Goal: Task Accomplishment & Management: Use online tool/utility

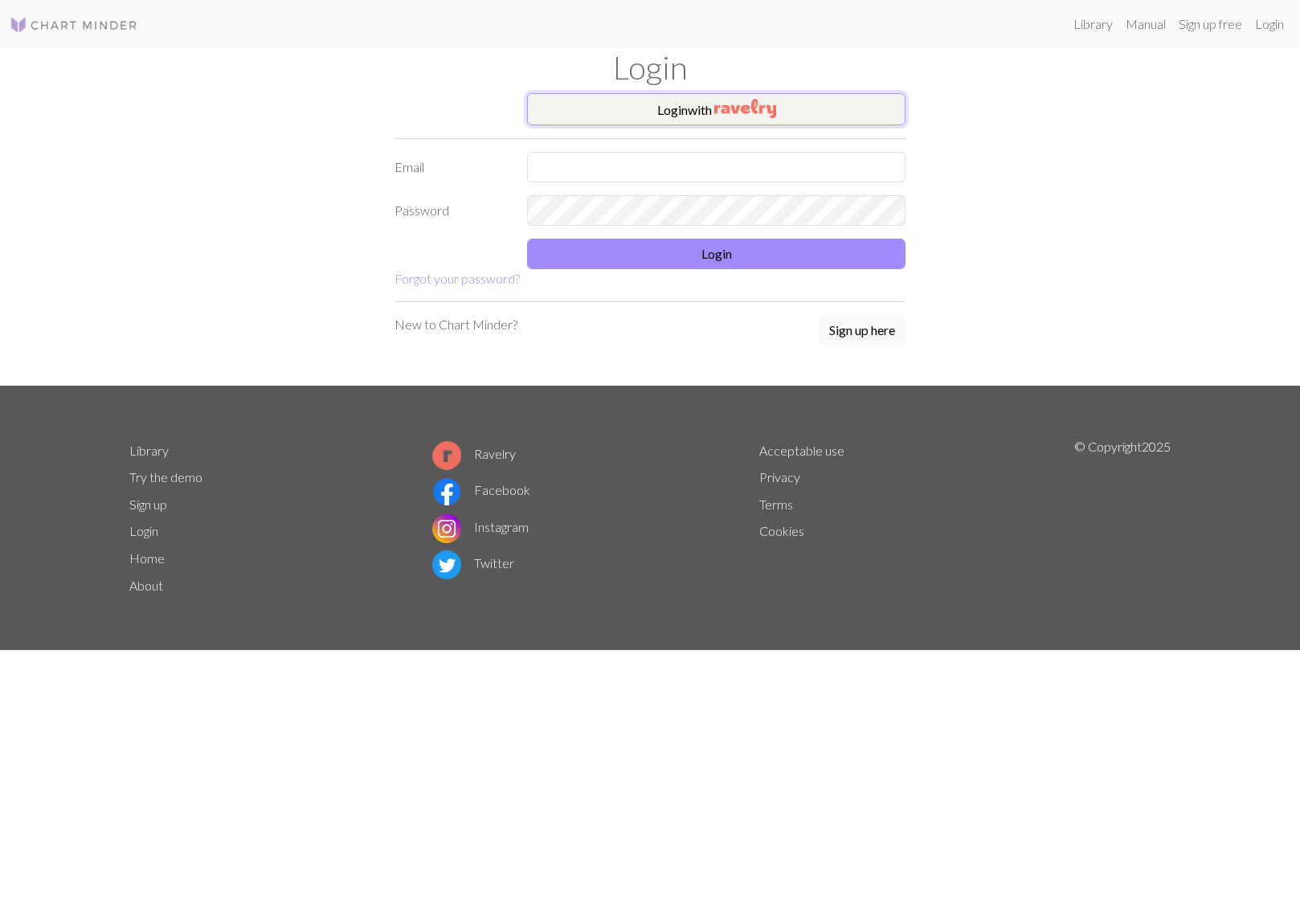
click at [812, 107] on button "Login with" at bounding box center [717, 109] width 379 height 32
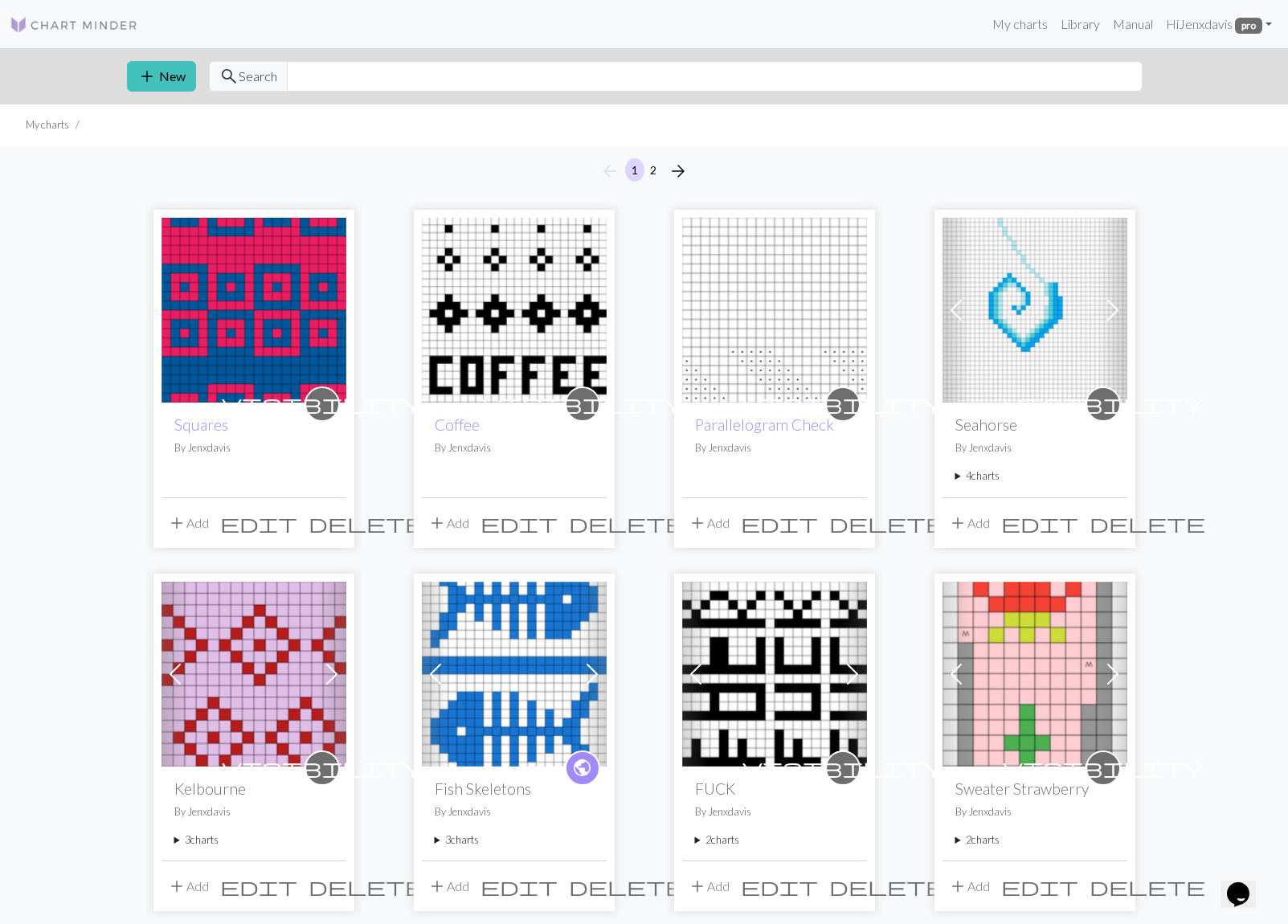
click at [512, 278] on img at bounding box center [514, 310] width 185 height 185
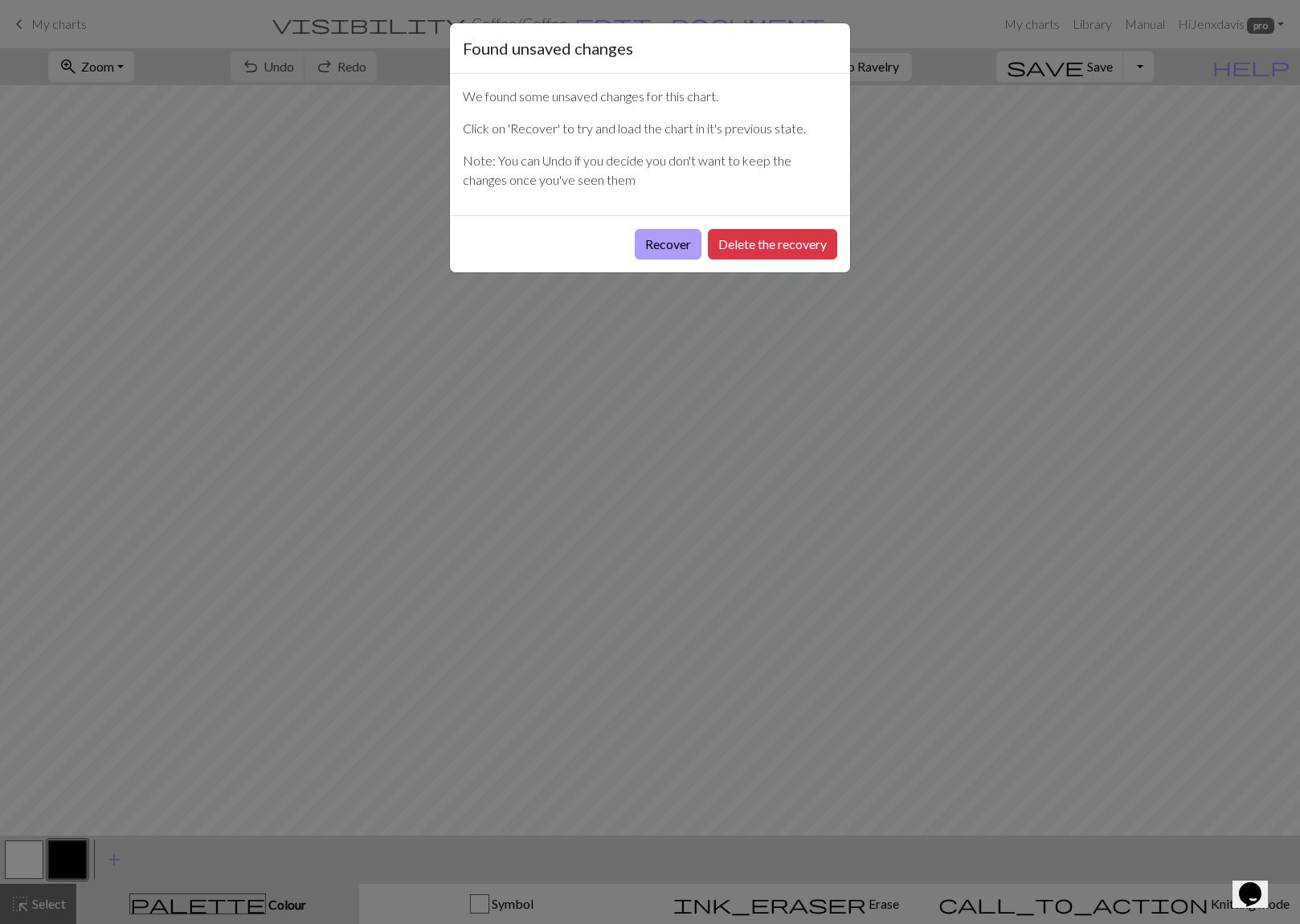
click at [668, 244] on button "Recover" at bounding box center [667, 244] width 66 height 31
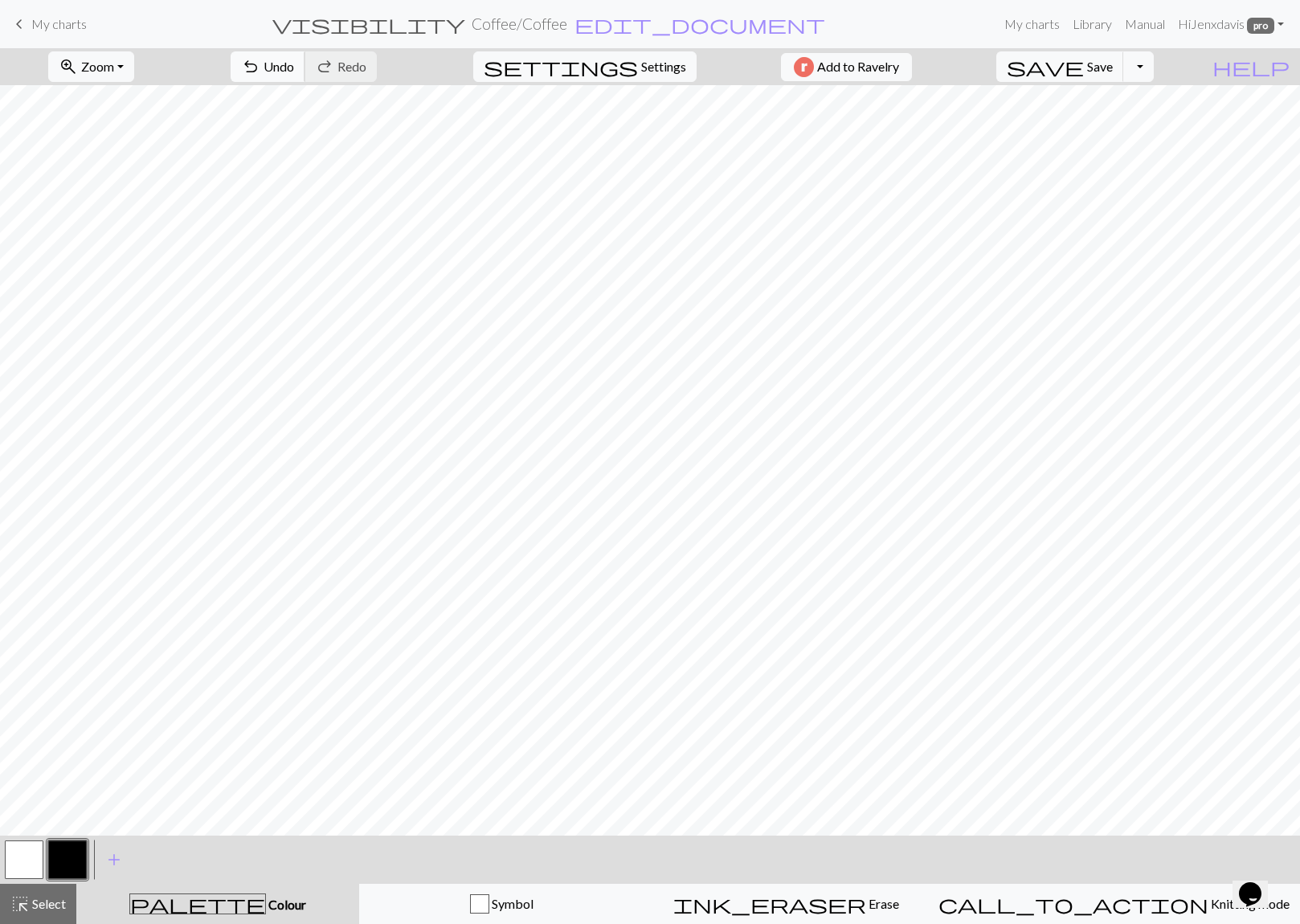
click at [294, 70] on span "Undo" at bounding box center [278, 66] width 31 height 15
click at [1113, 69] on span "Save" at bounding box center [1100, 66] width 26 height 15
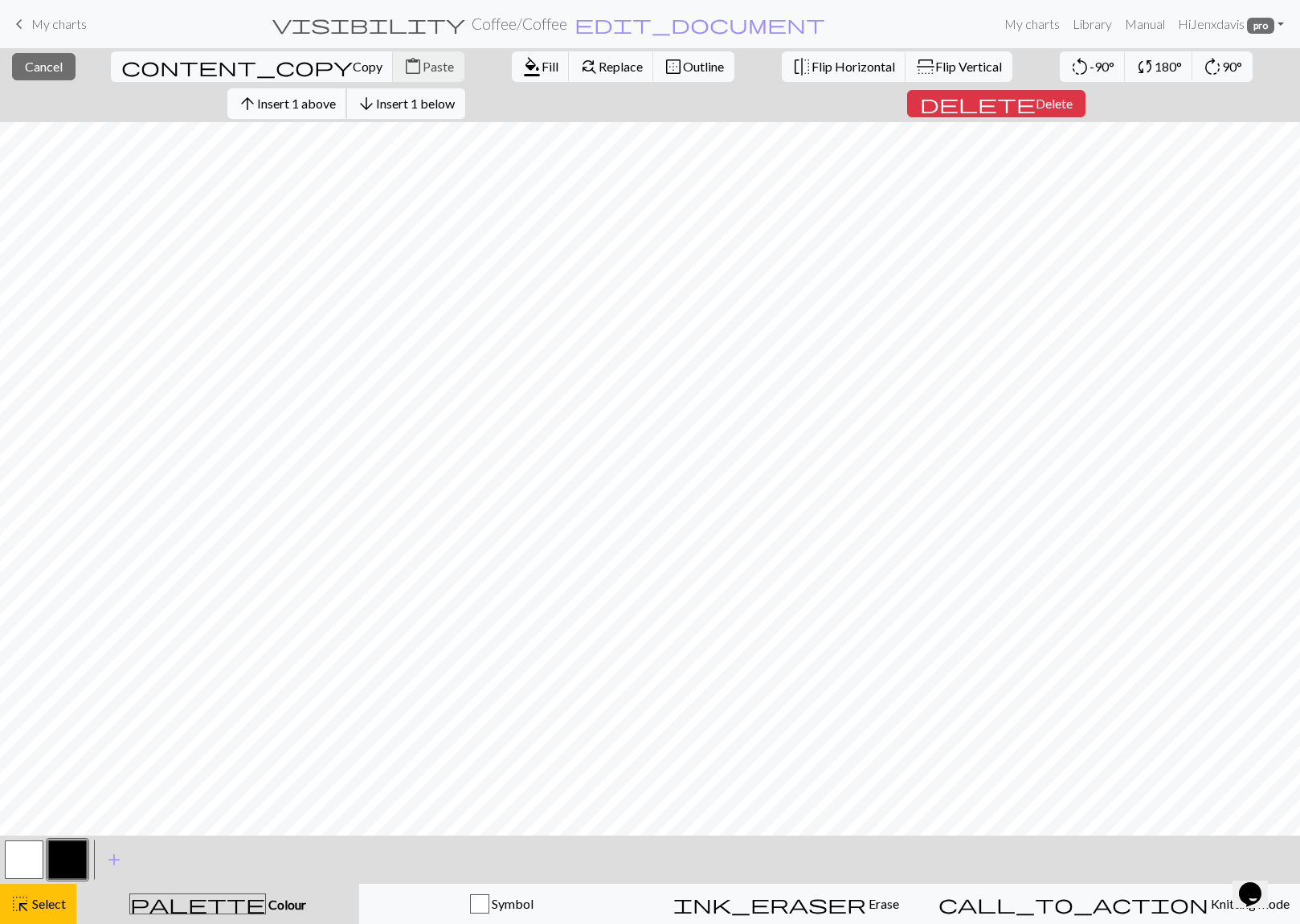
click at [336, 95] on span "Insert 1 above" at bounding box center [297, 103] width 78 height 15
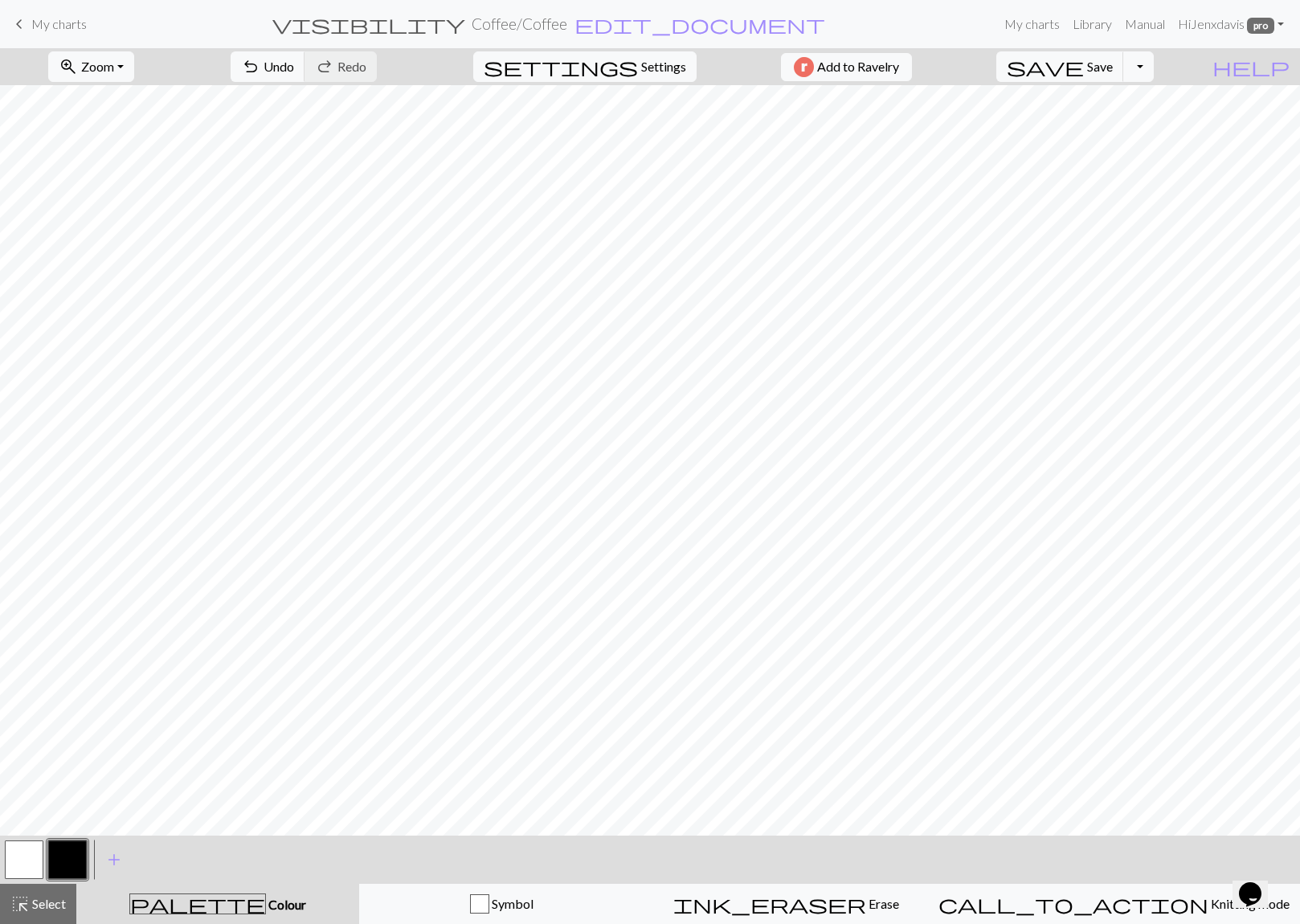
drag, startPoint x: 25, startPoint y: 859, endPoint x: 54, endPoint y: 836, distance: 37.0
click at [26, 858] on button "button" at bounding box center [23, 860] width 38 height 38
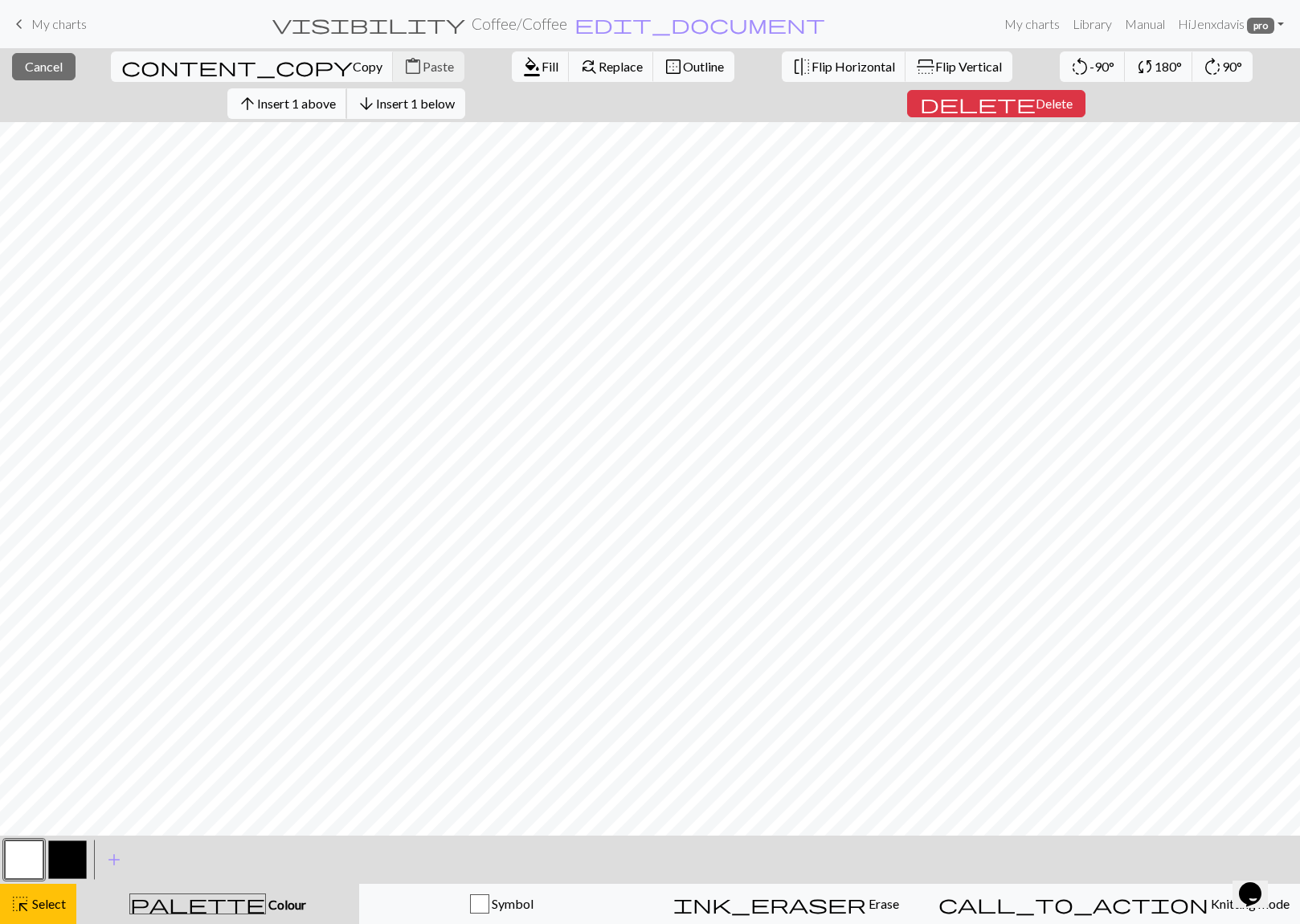
click at [336, 95] on span "Insert 1 above" at bounding box center [297, 103] width 78 height 15
click at [25, 64] on span "Cancel" at bounding box center [44, 66] width 37 height 15
click at [336, 95] on span "Insert 1 above" at bounding box center [297, 103] width 78 height 15
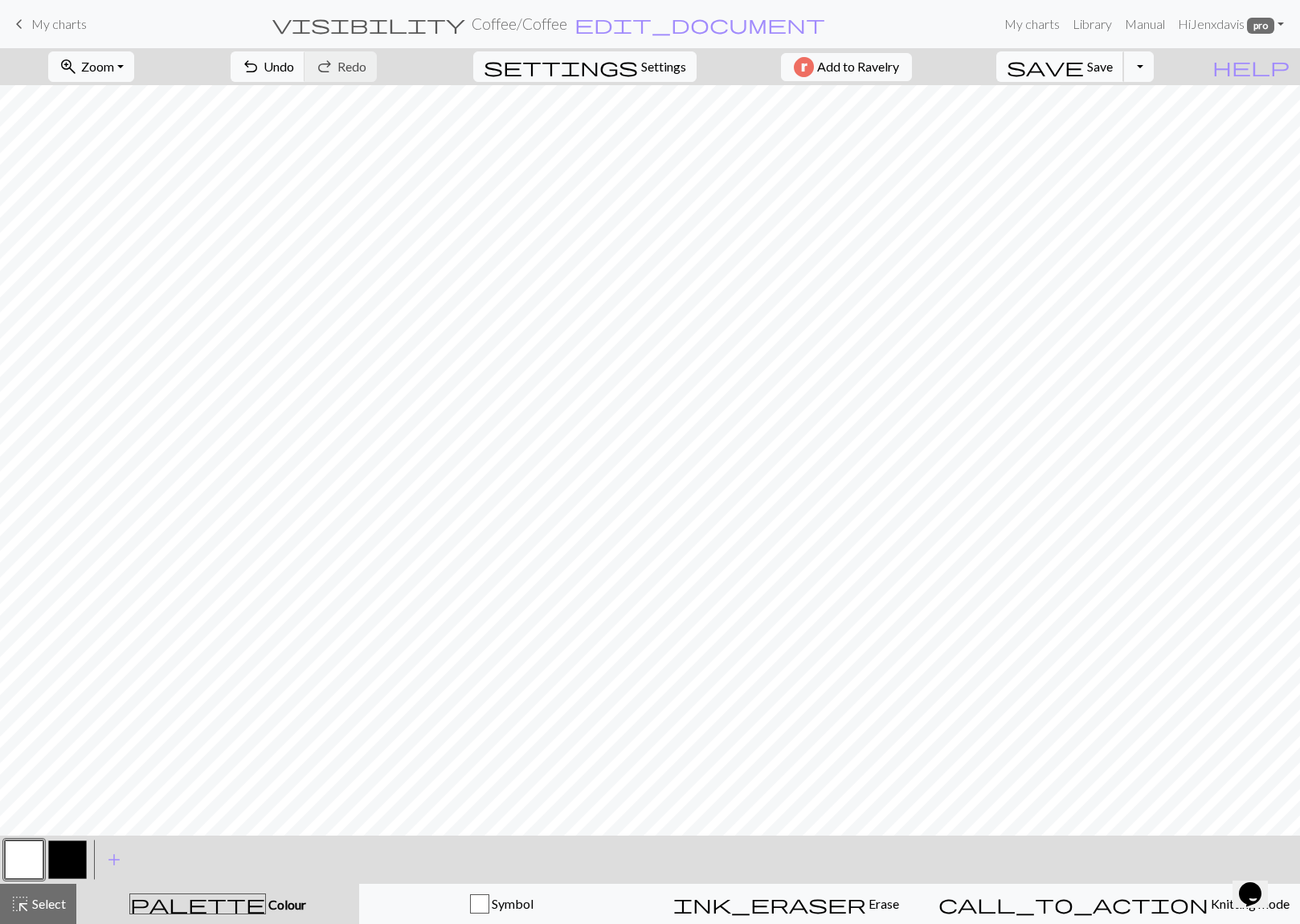
click at [1113, 63] on span "Save" at bounding box center [1100, 66] width 26 height 15
click at [1113, 73] on span "Save" at bounding box center [1100, 66] width 26 height 15
click at [1154, 75] on button "Toggle Dropdown" at bounding box center [1139, 66] width 31 height 31
click at [1135, 101] on button "file_copy Save a copy" at bounding box center [1021, 103] width 265 height 26
click at [23, 859] on button "button" at bounding box center [23, 860] width 38 height 38
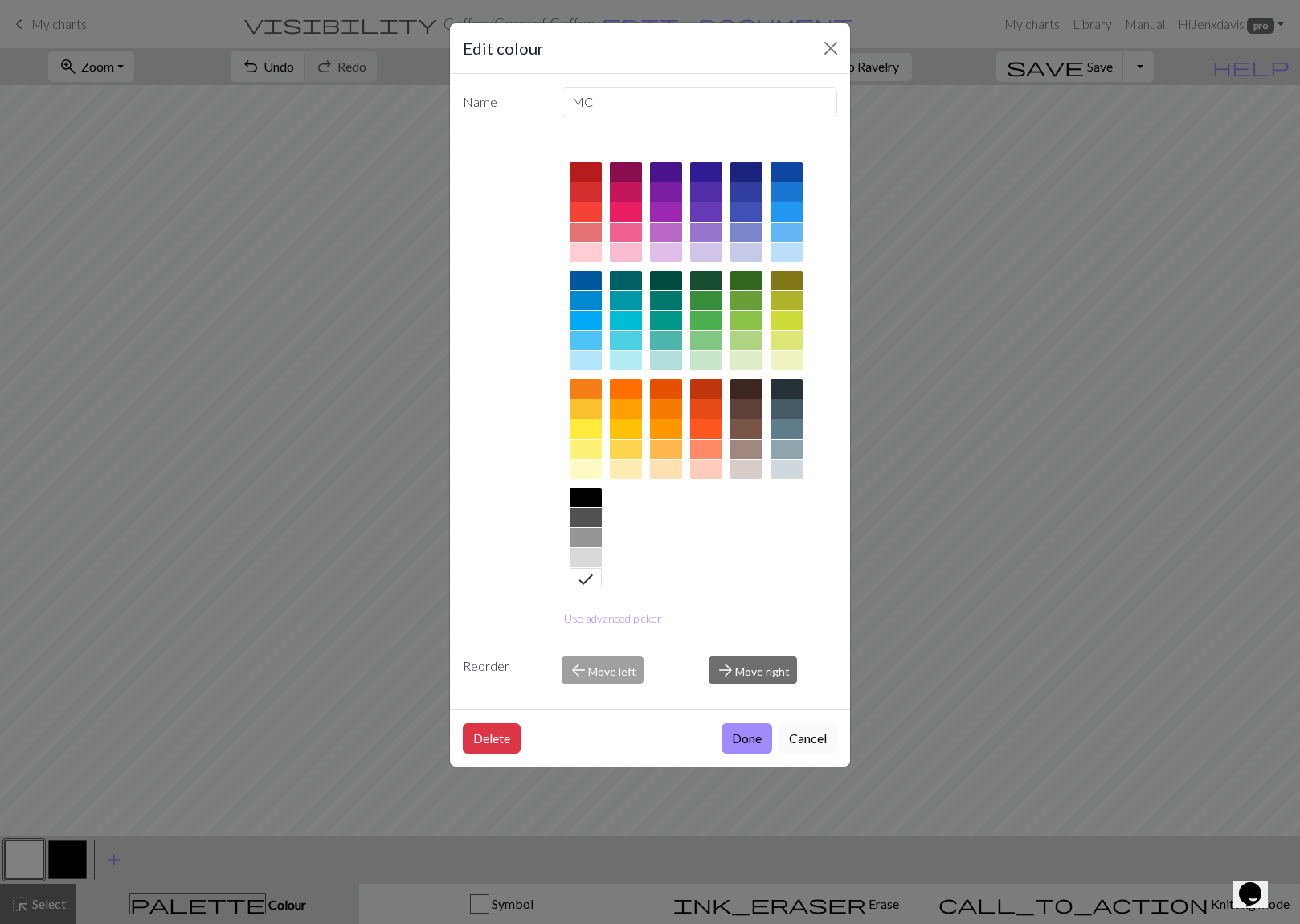
click at [810, 735] on button "Cancel" at bounding box center [807, 738] width 59 height 31
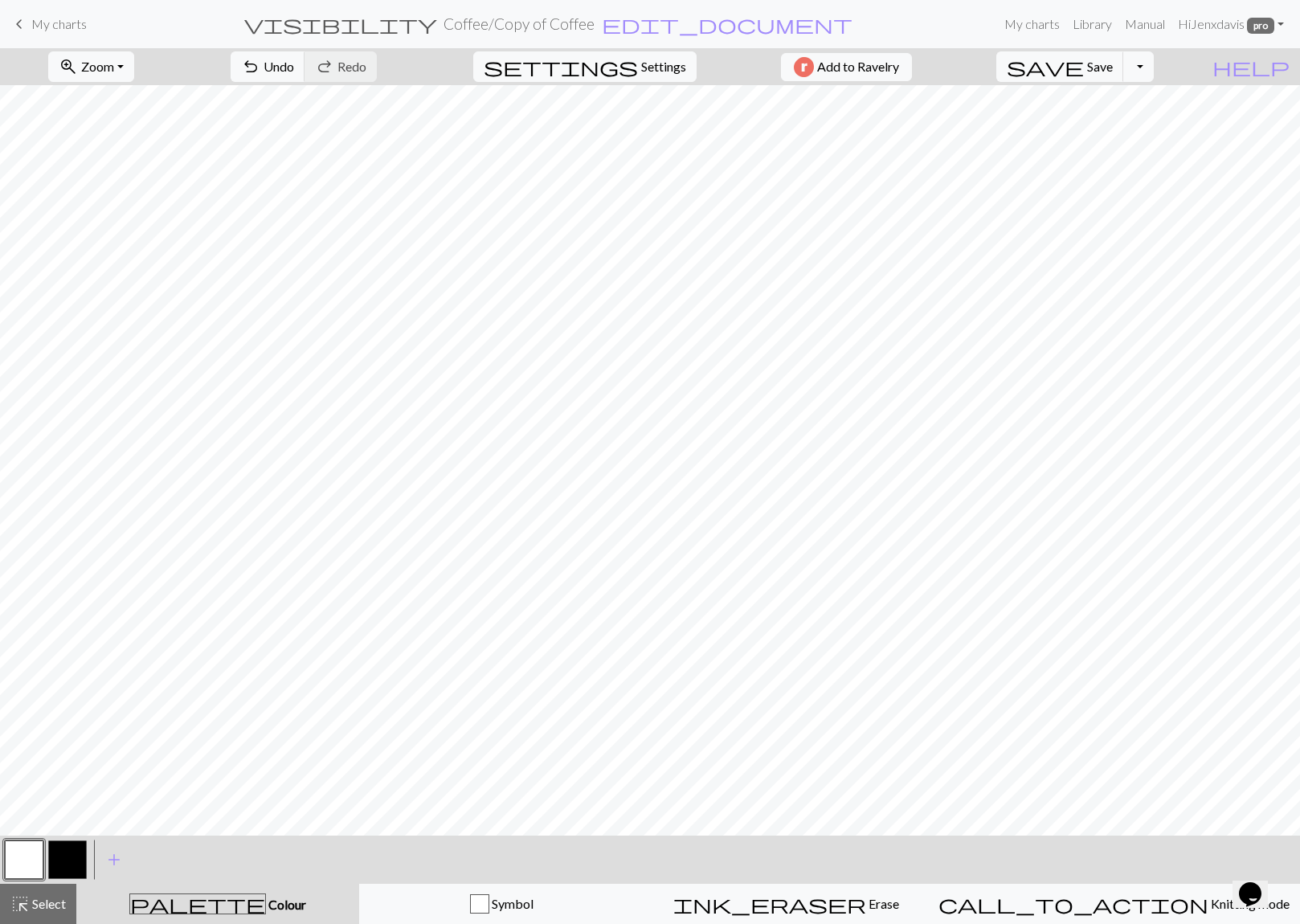
click at [75, 850] on button "button" at bounding box center [67, 860] width 38 height 38
click at [25, 860] on button "button" at bounding box center [23, 860] width 38 height 38
click at [72, 860] on button "button" at bounding box center [67, 860] width 38 height 38
click at [34, 860] on button "button" at bounding box center [23, 860] width 38 height 38
click at [77, 860] on button "button" at bounding box center [67, 860] width 38 height 38
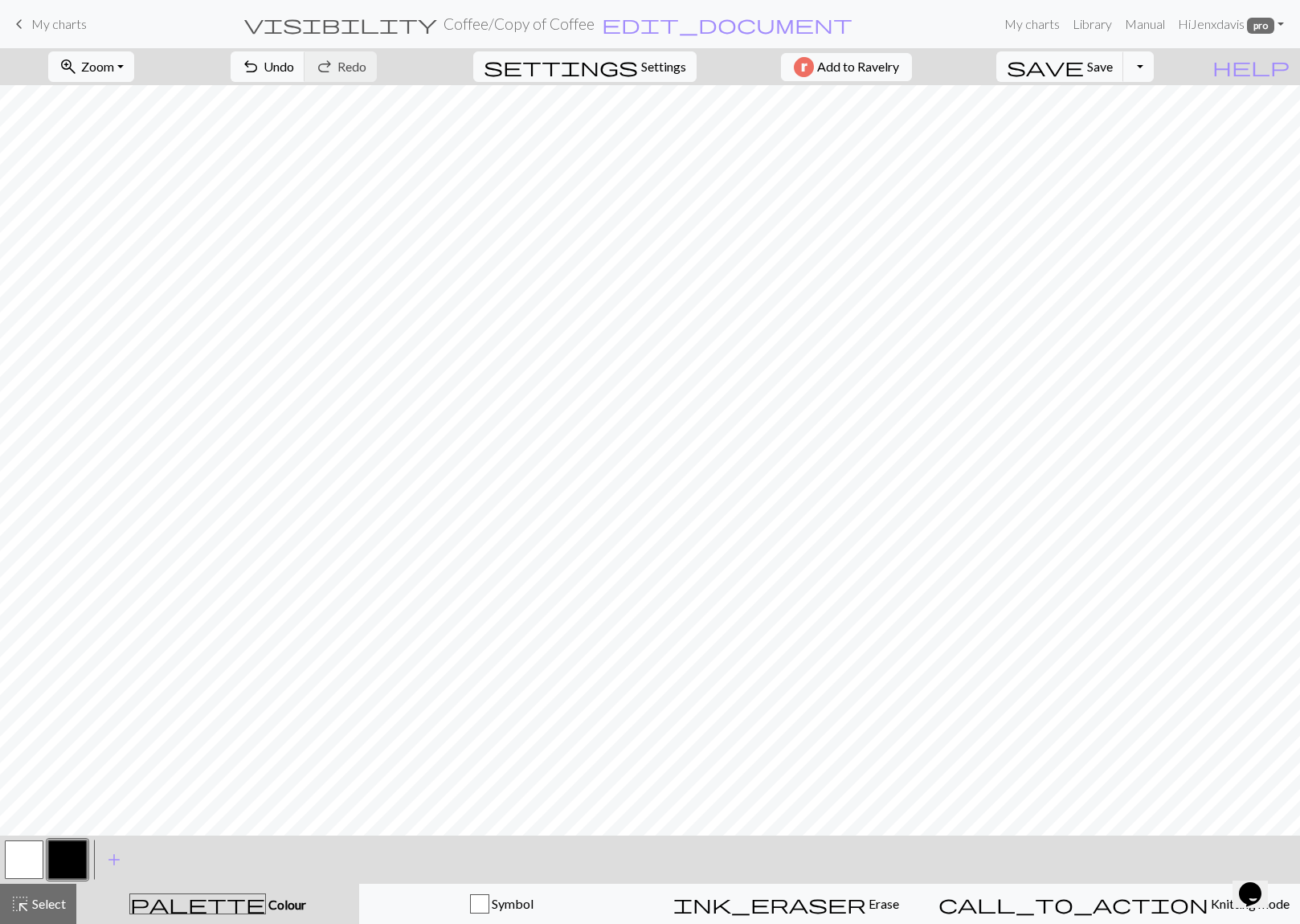
drag, startPoint x: 28, startPoint y: 847, endPoint x: 43, endPoint y: 836, distance: 18.6
click at [30, 847] on button "button" at bounding box center [23, 860] width 38 height 38
click at [69, 858] on button "button" at bounding box center [67, 860] width 38 height 38
drag, startPoint x: 23, startPoint y: 852, endPoint x: 48, endPoint y: 836, distance: 29.7
click at [23, 852] on button "button" at bounding box center [23, 860] width 38 height 38
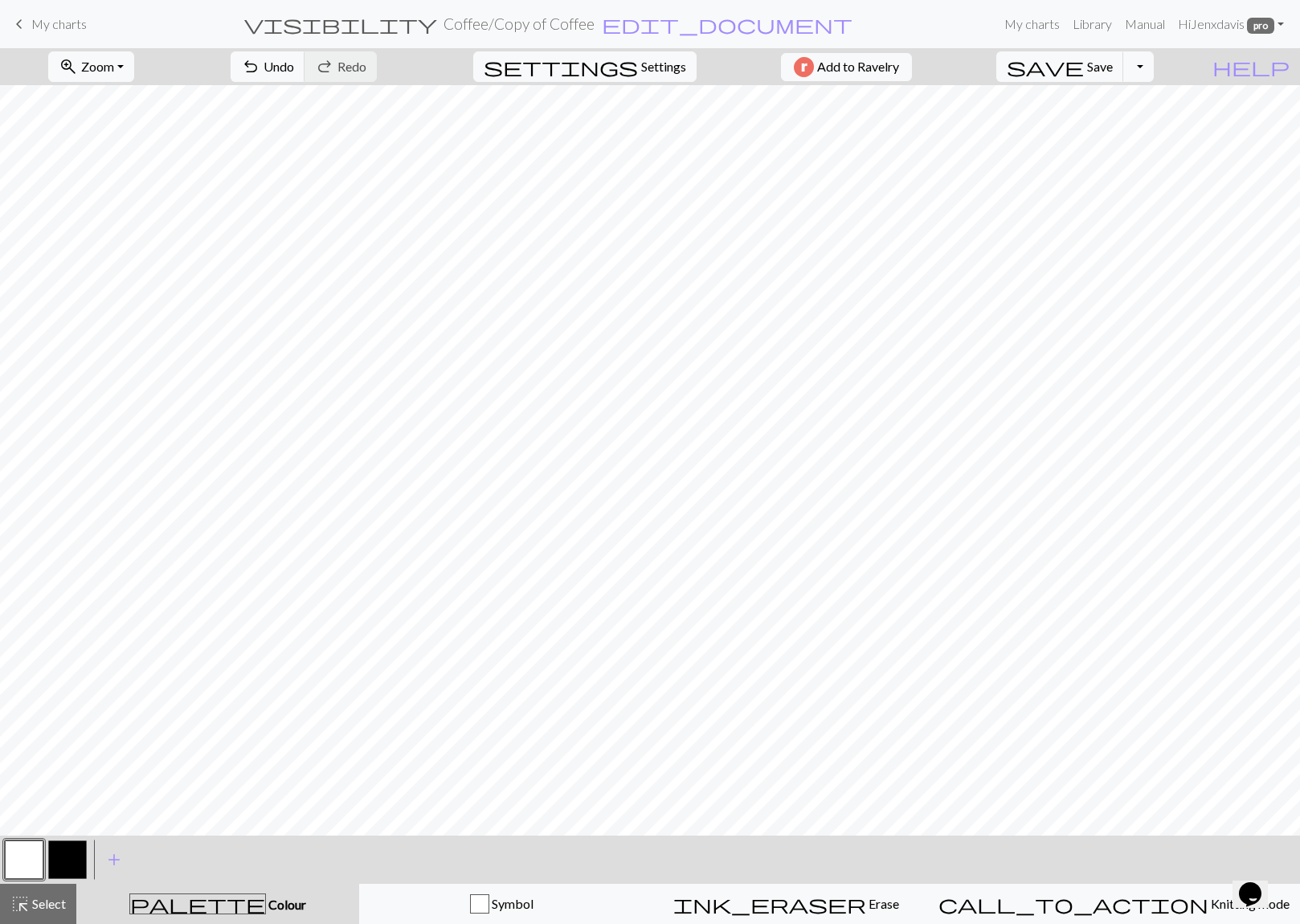
click at [73, 860] on button "button" at bounding box center [67, 860] width 38 height 38
drag, startPoint x: 22, startPoint y: 860, endPoint x: 44, endPoint y: 839, distance: 30.4
click at [24, 859] on button "button" at bounding box center [23, 860] width 38 height 38
click at [69, 855] on button "button" at bounding box center [67, 860] width 38 height 38
click at [14, 857] on button "button" at bounding box center [23, 860] width 38 height 38
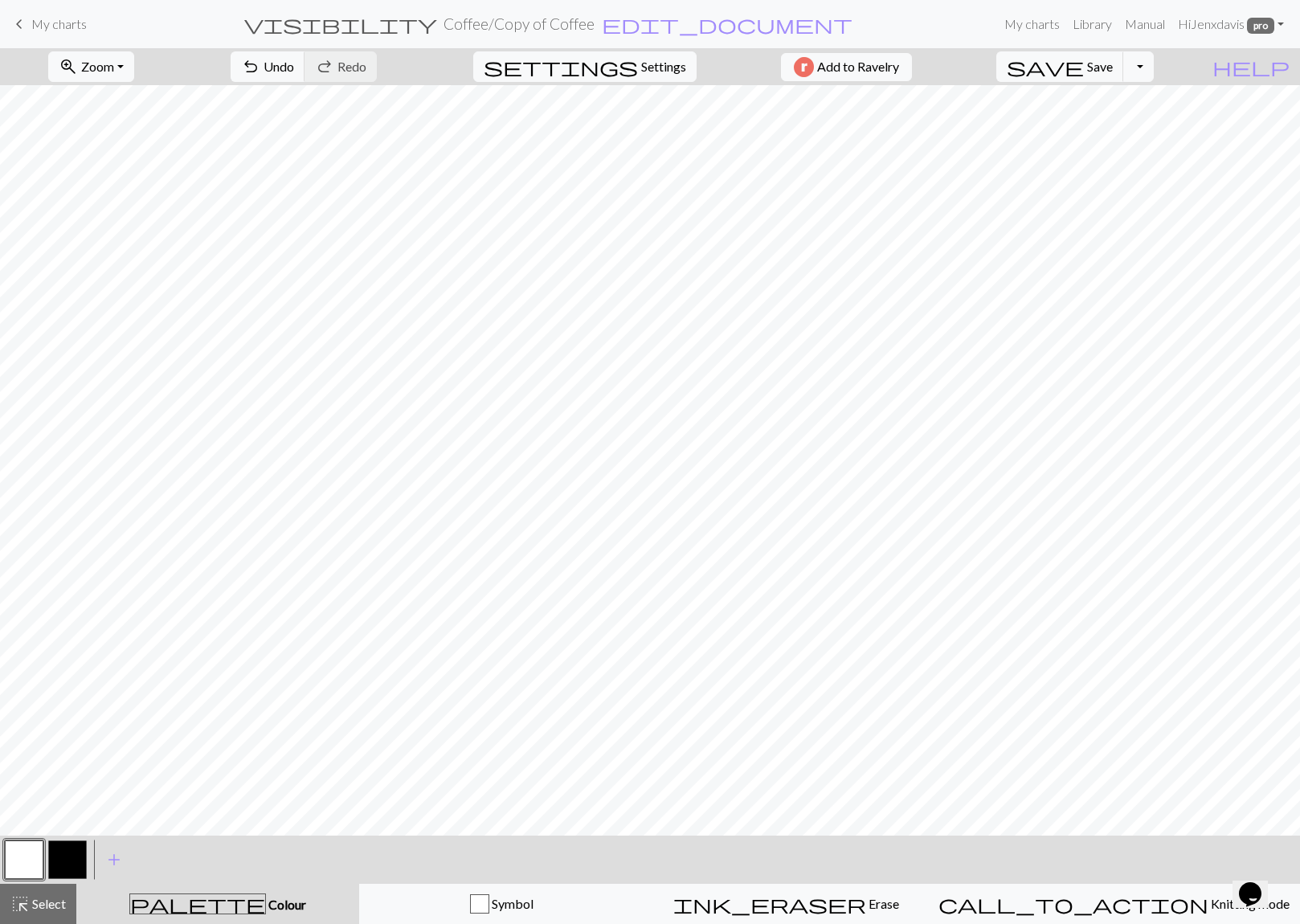
click at [21, 864] on button "button" at bounding box center [23, 860] width 38 height 38
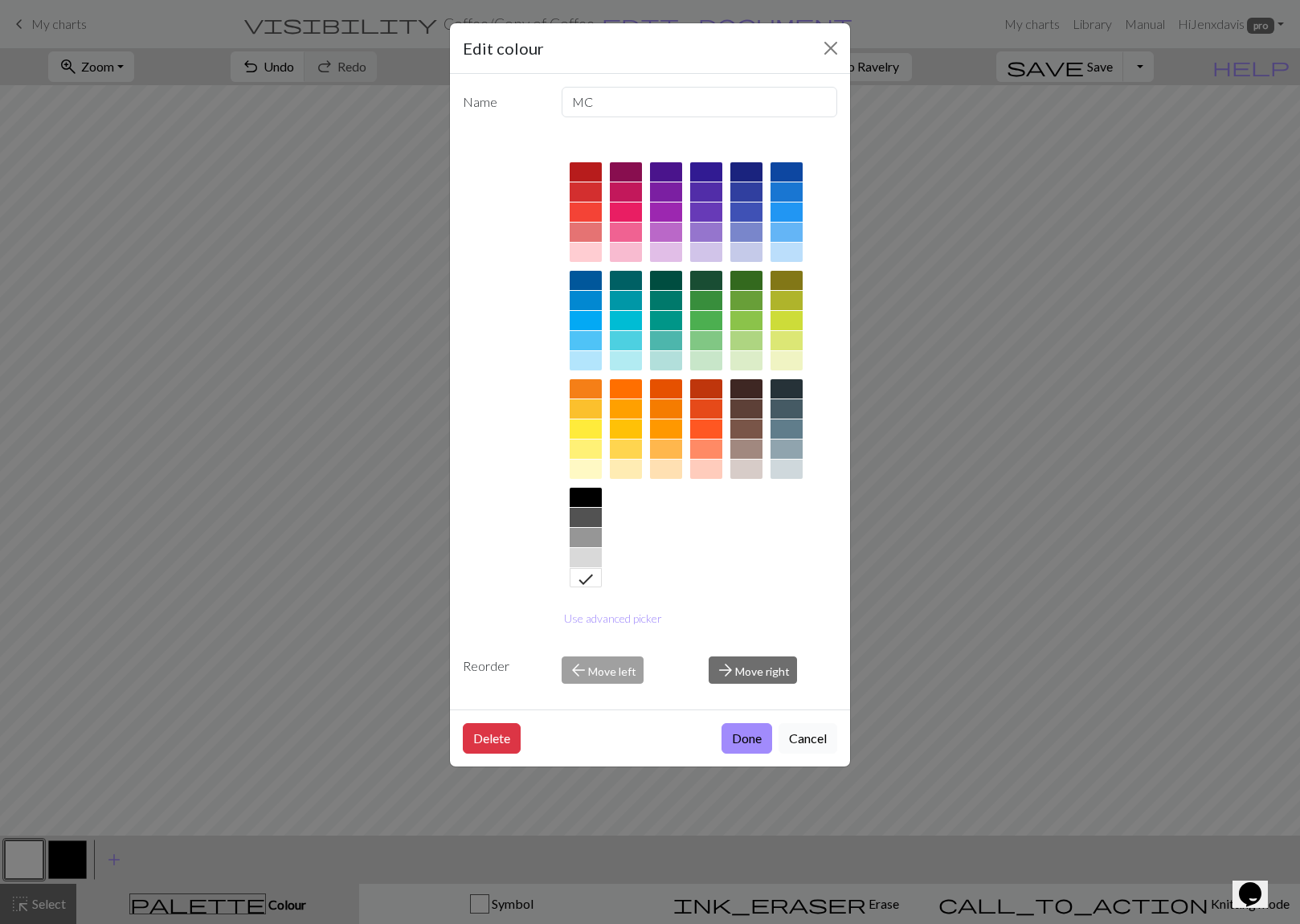
click at [820, 738] on button "Cancel" at bounding box center [807, 738] width 59 height 31
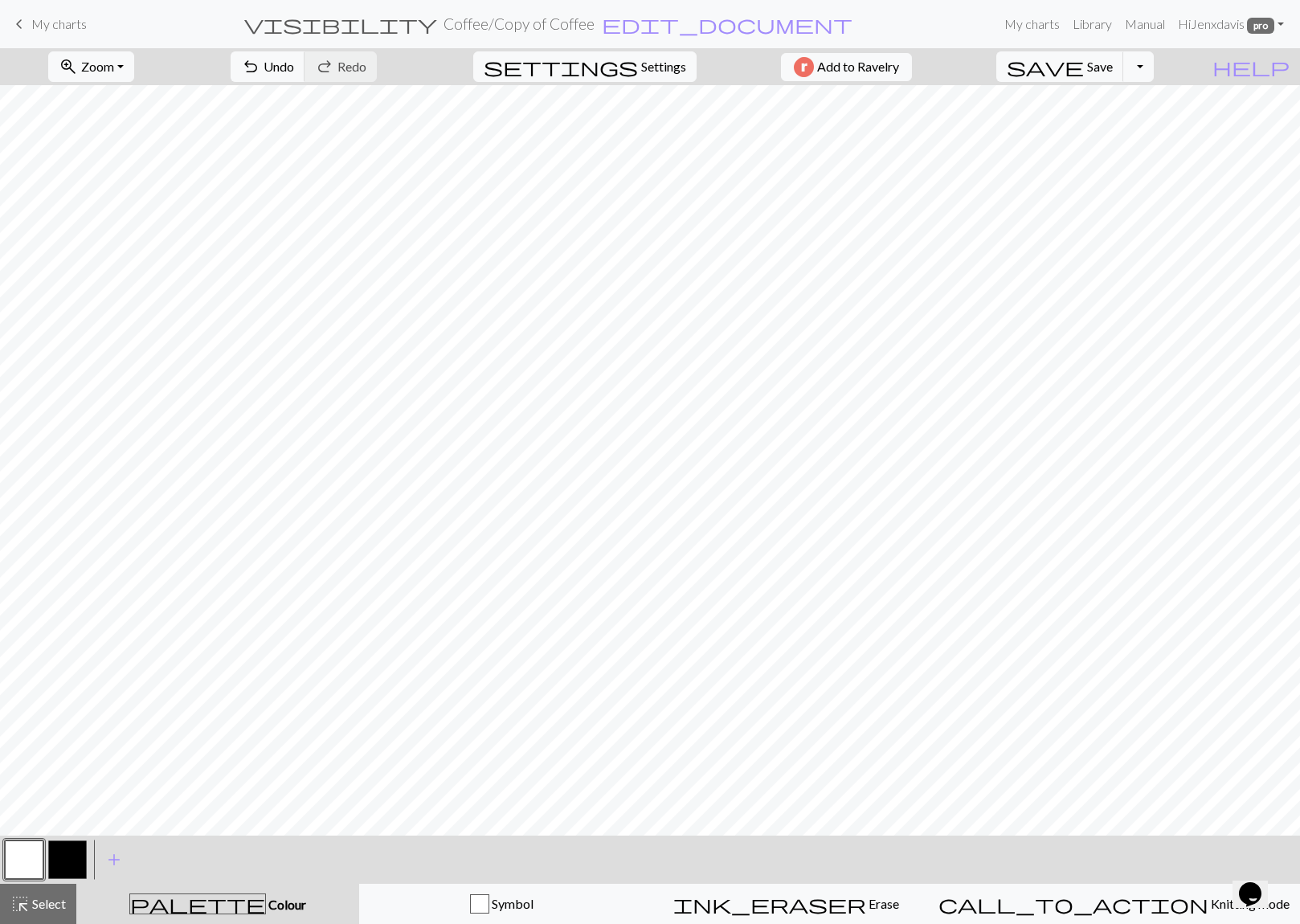
click at [78, 859] on button "button" at bounding box center [67, 860] width 38 height 38
click at [27, 861] on button "button" at bounding box center [23, 860] width 38 height 38
click at [66, 859] on button "button" at bounding box center [67, 860] width 38 height 38
click at [39, 854] on button "button" at bounding box center [23, 860] width 38 height 38
drag, startPoint x: 59, startPoint y: 859, endPoint x: 76, endPoint y: 836, distance: 28.6
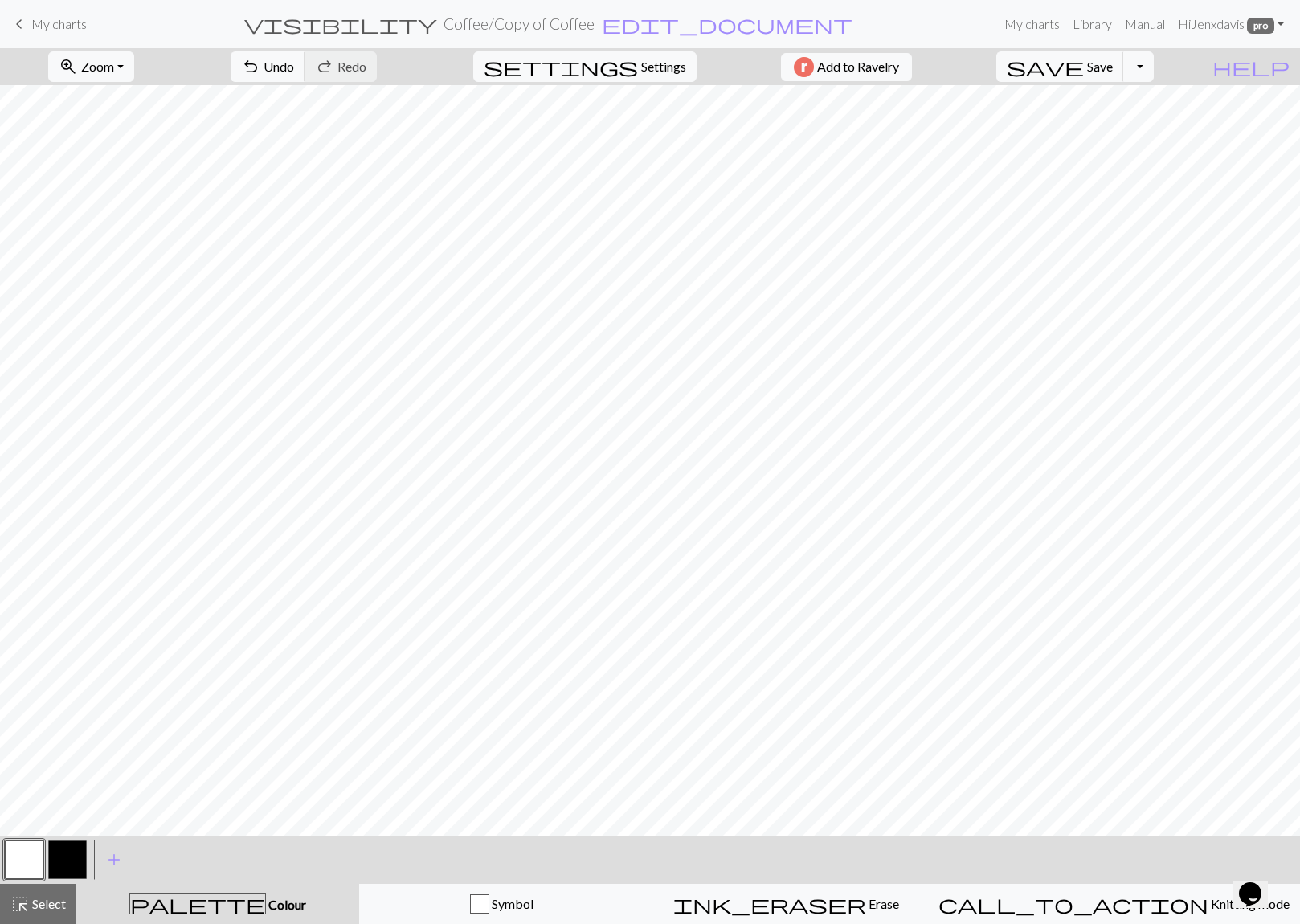
click at [59, 859] on button "button" at bounding box center [67, 860] width 38 height 38
click at [8, 854] on button "button" at bounding box center [23, 860] width 38 height 38
click at [1113, 71] on span "Save" at bounding box center [1100, 66] width 26 height 15
click at [37, 24] on div "Chart saved" at bounding box center [650, 32] width 1300 height 63
click at [21, 21] on span "keyboard_arrow_left" at bounding box center [19, 24] width 20 height 22
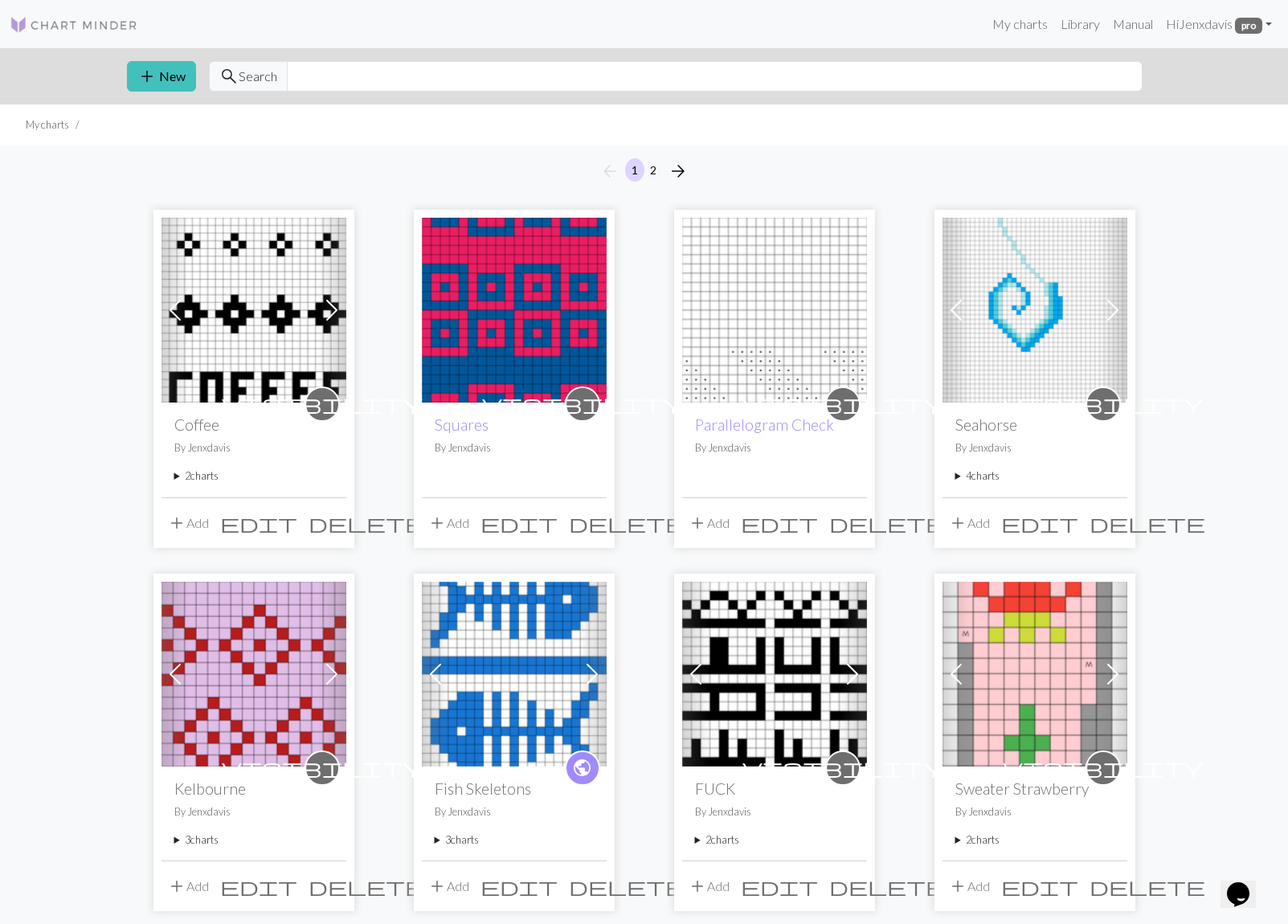
click at [209, 328] on img at bounding box center [254, 310] width 185 height 185
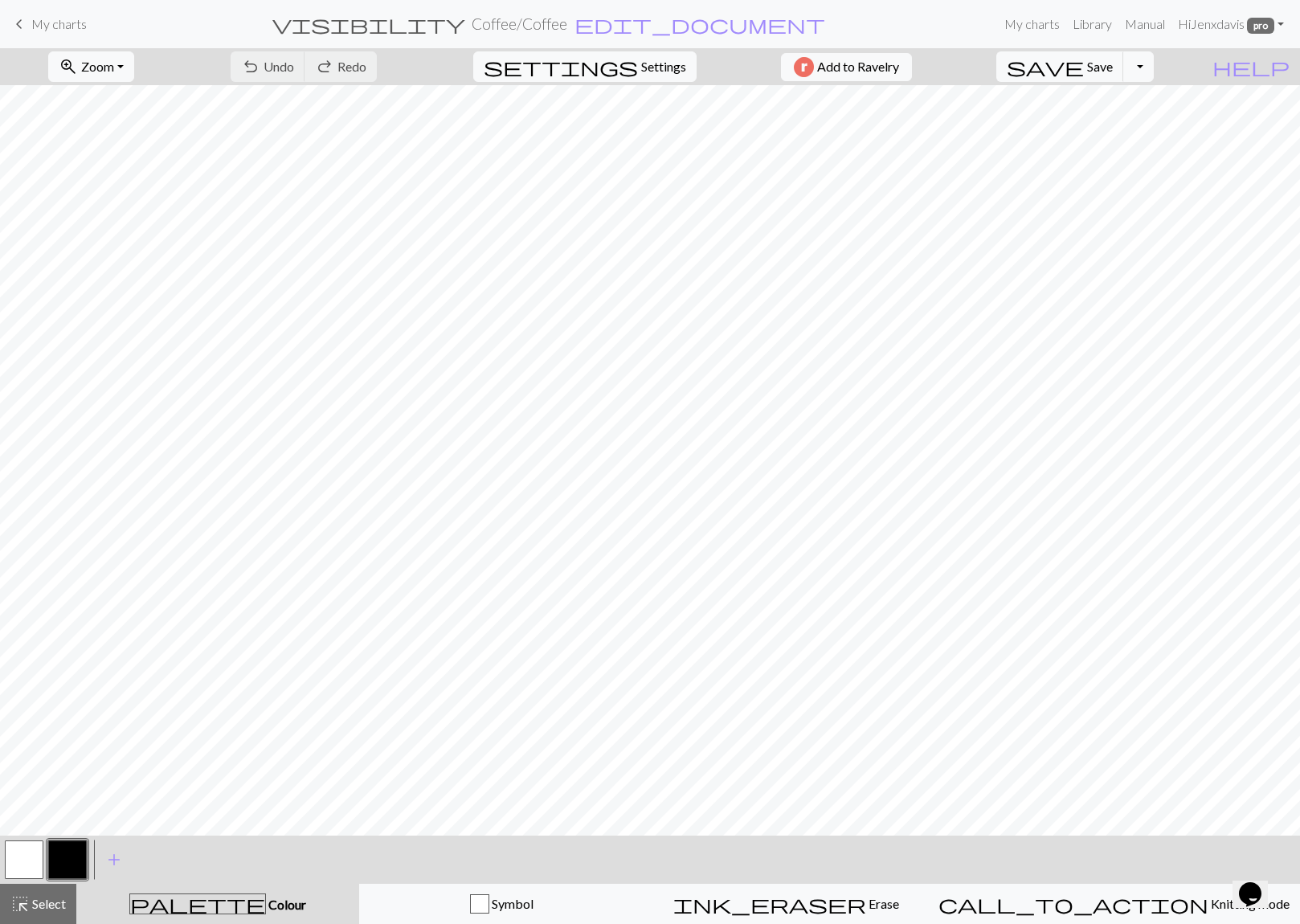
click at [28, 19] on link "keyboard_arrow_left My charts" at bounding box center [48, 23] width 77 height 27
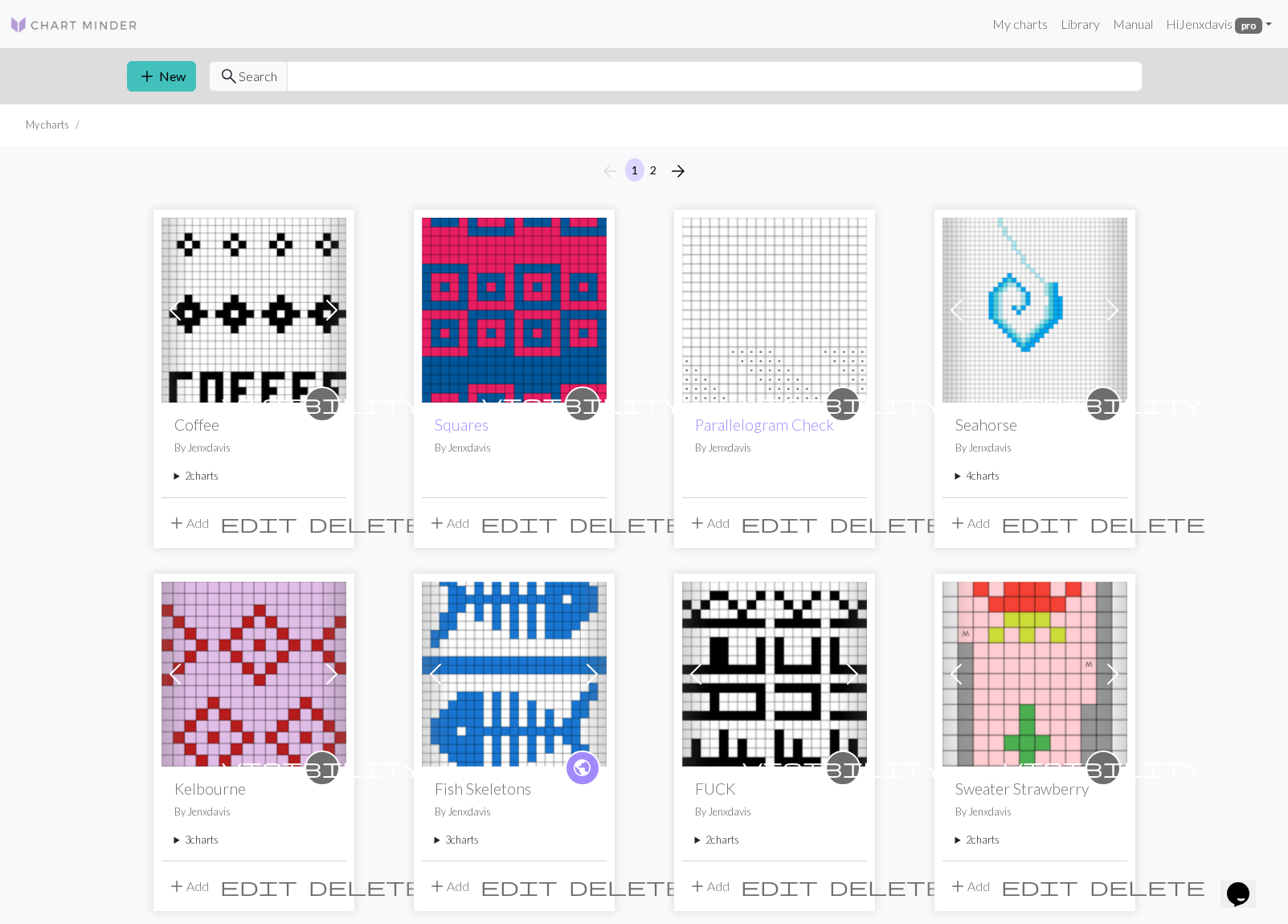
click at [262, 315] on img at bounding box center [254, 310] width 185 height 185
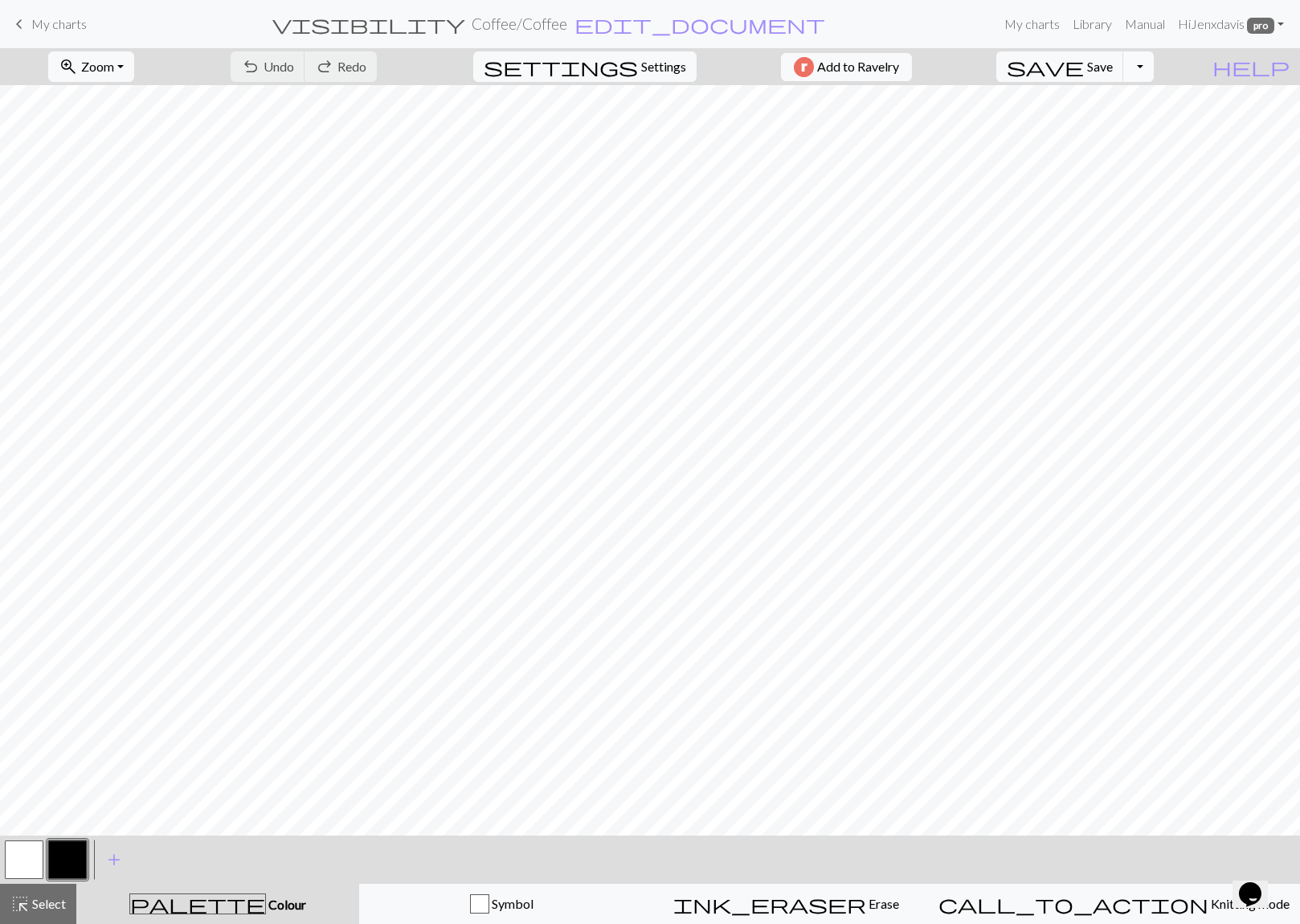
click at [1154, 70] on button "Toggle Dropdown" at bounding box center [1139, 66] width 31 height 31
click at [1133, 105] on button "file_copy Save a copy" at bounding box center [1021, 103] width 265 height 26
click at [32, 24] on span "My charts" at bounding box center [59, 23] width 55 height 15
click at [1084, 71] on span "save" at bounding box center [1045, 66] width 77 height 22
click at [44, 21] on div "Chart saved" at bounding box center [650, 32] width 1300 height 63
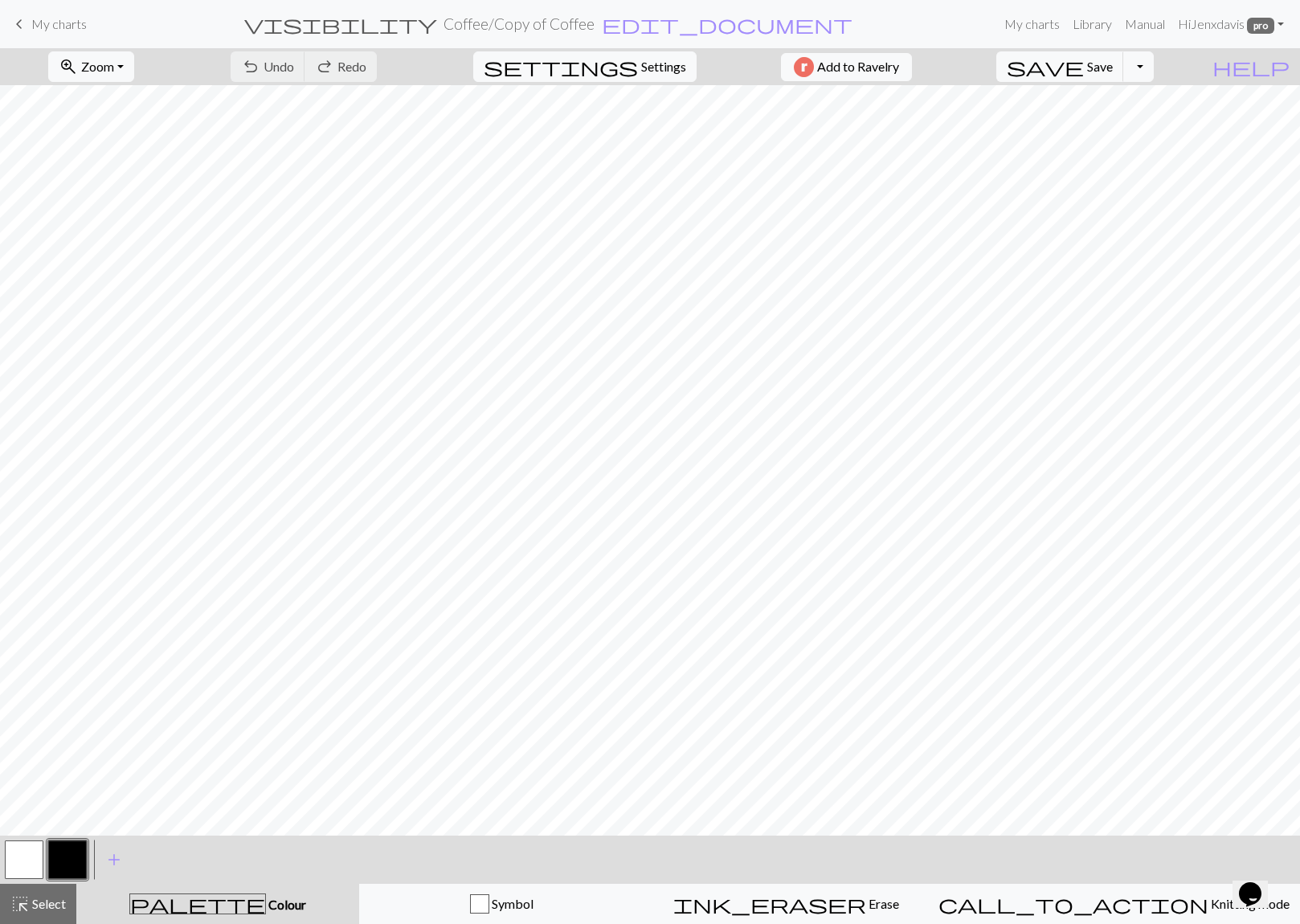
click at [33, 22] on span "My charts" at bounding box center [59, 23] width 55 height 15
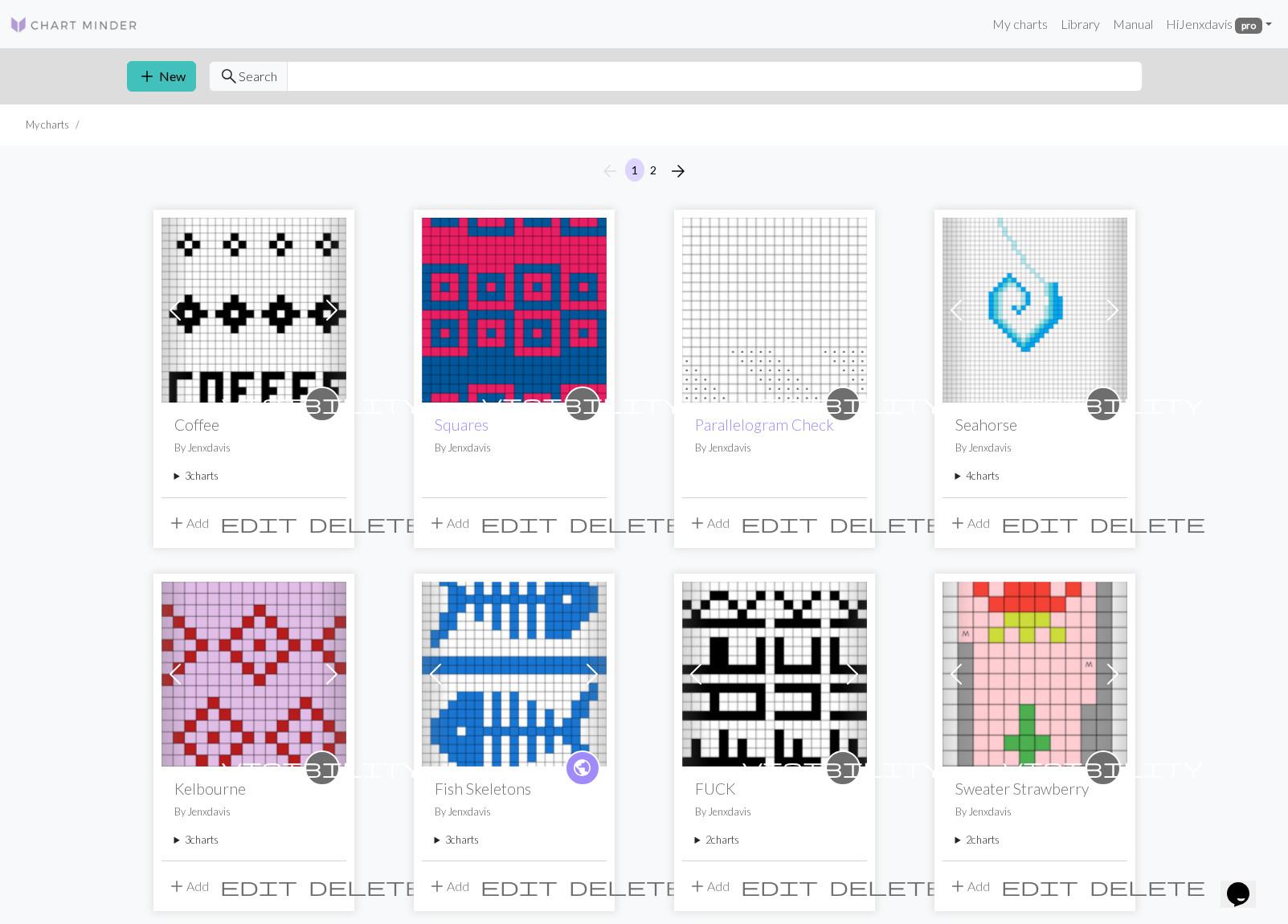
click at [176, 476] on summary "3 charts" at bounding box center [254, 476] width 160 height 15
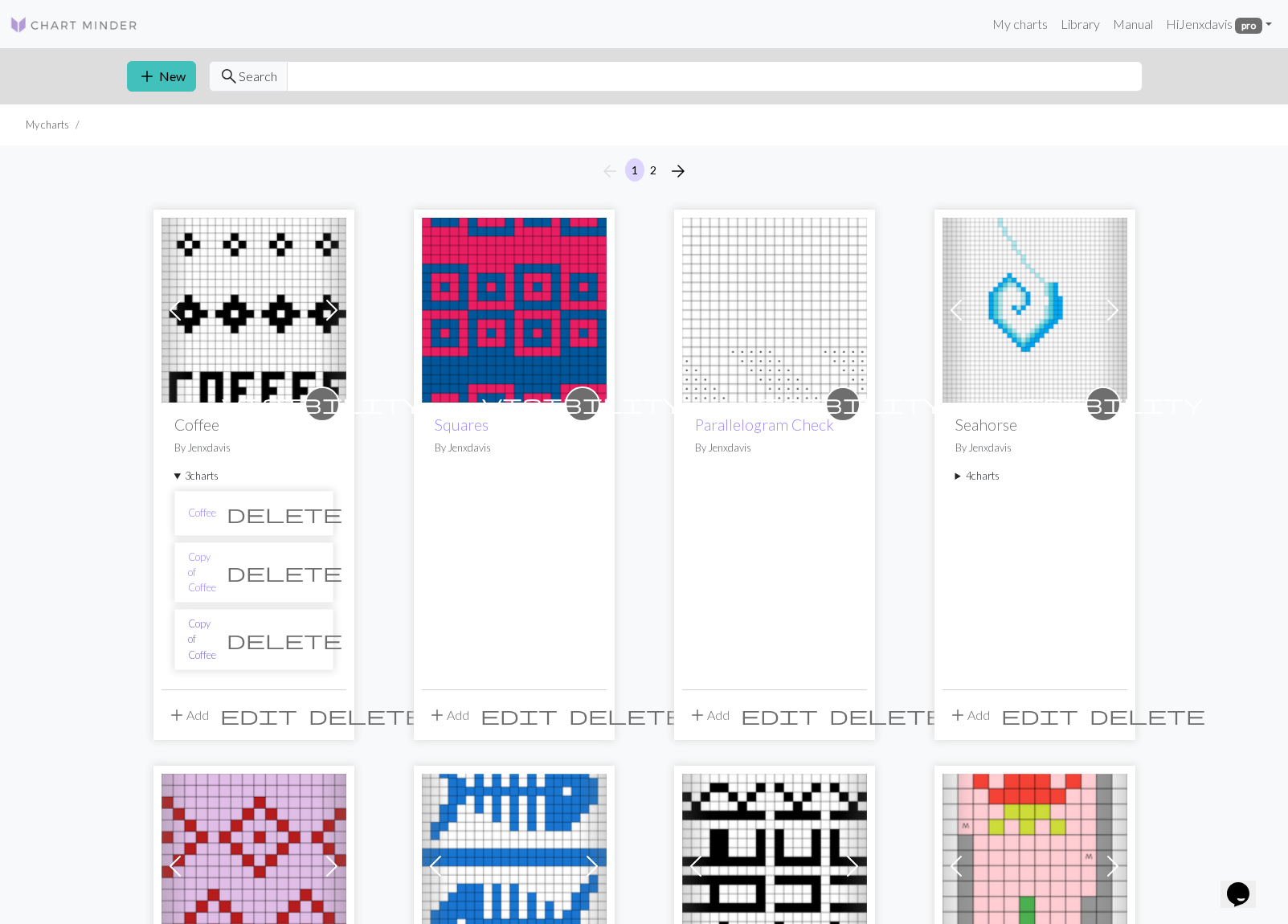
click at [215, 617] on link "Copy of Coffee" at bounding box center [203, 640] width 28 height 47
